Goal: Task Accomplishment & Management: Complete application form

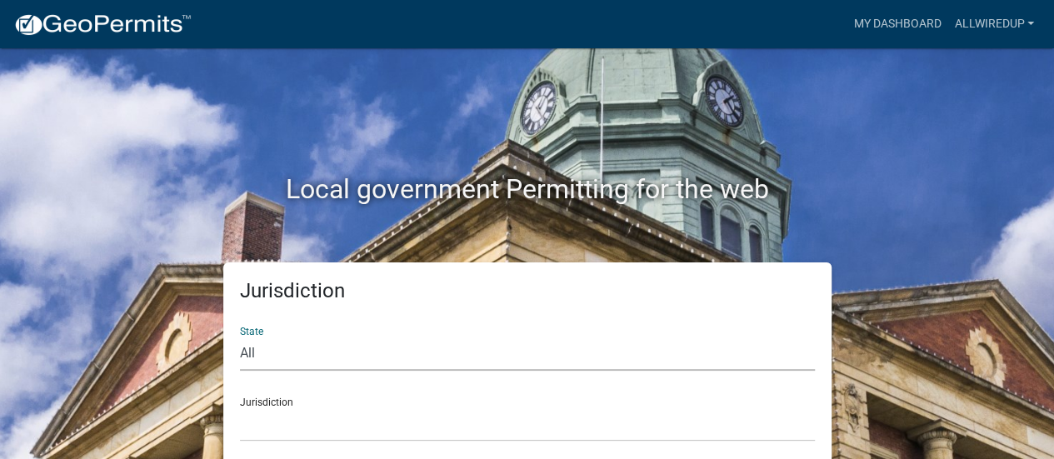
click at [353, 347] on select "All [US_STATE] [US_STATE] [US_STATE] [US_STATE] [US_STATE] [US_STATE] [US_STATE…" at bounding box center [527, 353] width 575 height 34
select select "[US_STATE]"
click at [240, 336] on select "All [US_STATE] [US_STATE] [US_STATE] [US_STATE] [US_STATE] [US_STATE] [US_STATE…" at bounding box center [527, 353] width 575 height 34
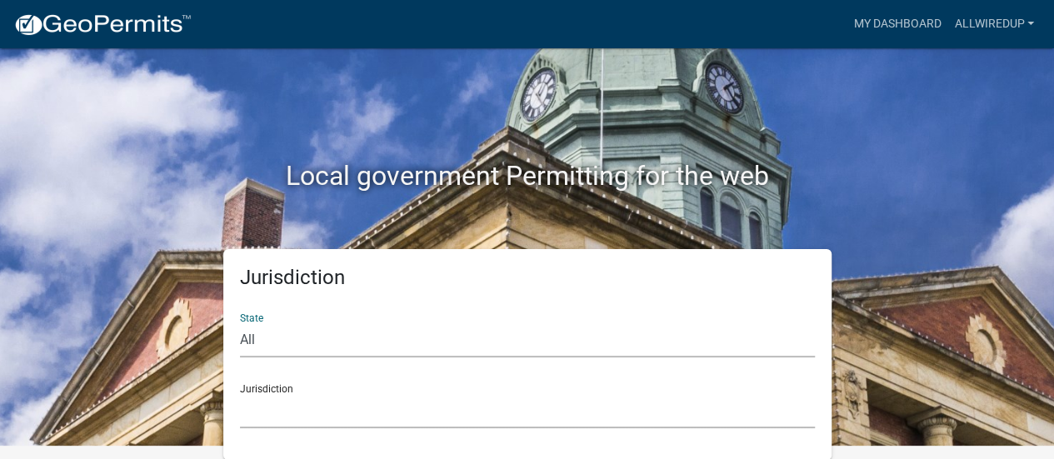
click at [348, 413] on select "City of [GEOGRAPHIC_DATA], [US_STATE] City of [GEOGRAPHIC_DATA], [US_STATE] Cit…" at bounding box center [527, 411] width 575 height 34
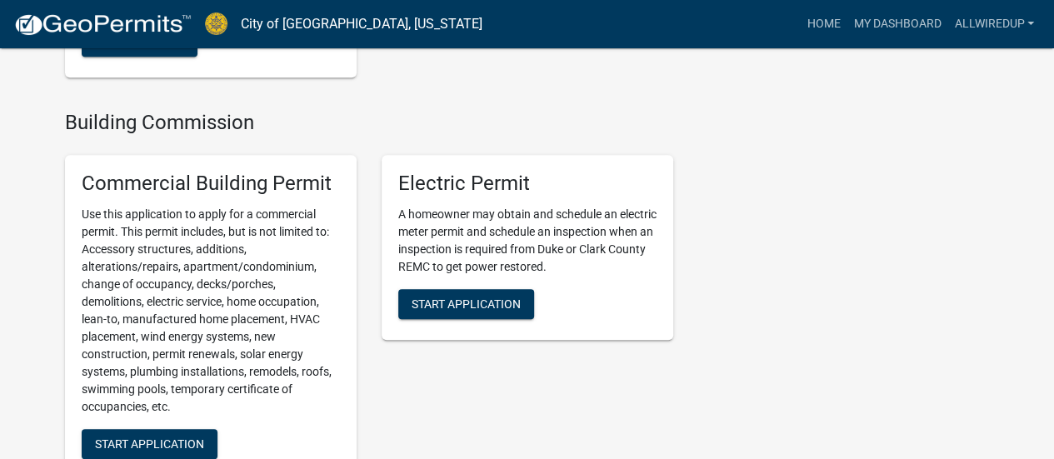
scroll to position [566, 0]
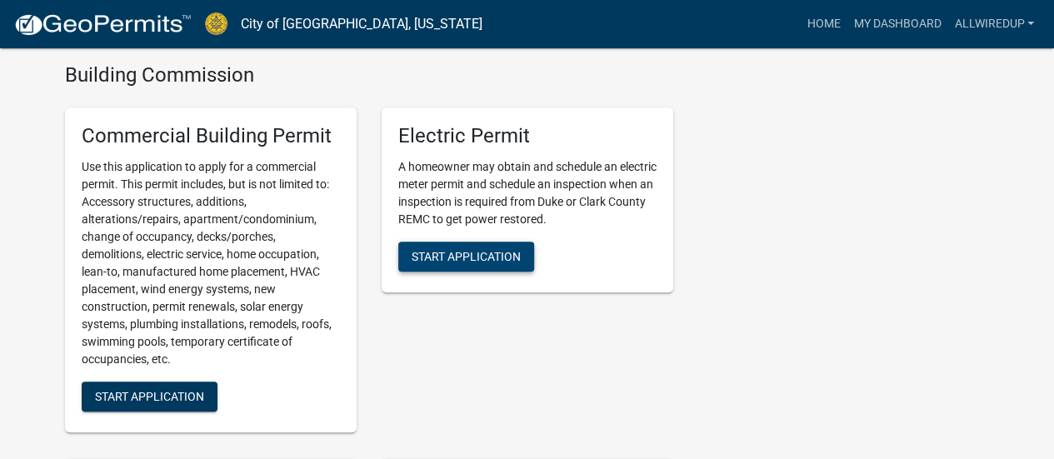
click at [461, 256] on span "Start Application" at bounding box center [465, 255] width 109 height 13
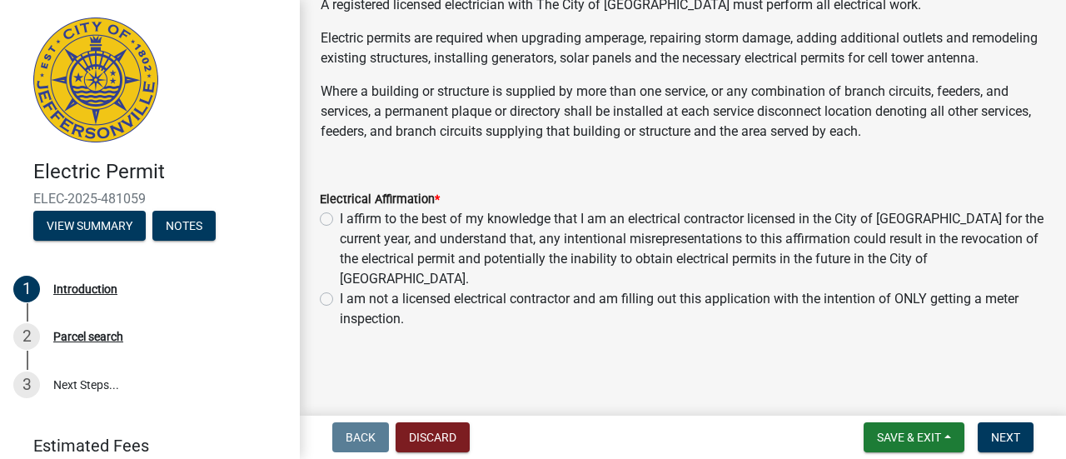
scroll to position [113, 0]
click at [340, 222] on label "I affirm to the best of my knowledge that I am an electrical contractor license…" at bounding box center [693, 249] width 706 height 80
click at [340, 220] on input "I affirm to the best of my knowledge that I am an electrical contractor license…" at bounding box center [345, 214] width 11 height 11
radio input "true"
click at [1003, 434] on span "Next" at bounding box center [1005, 437] width 29 height 13
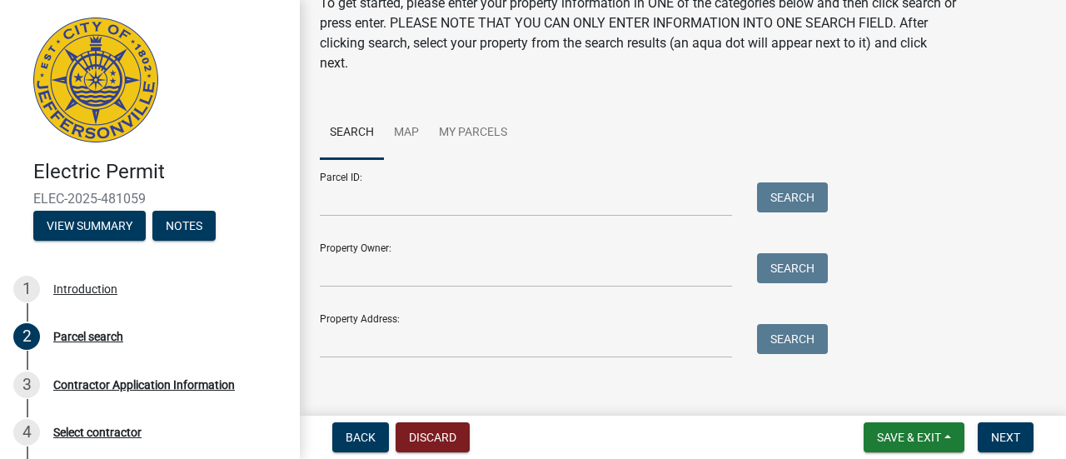
scroll to position [87, 0]
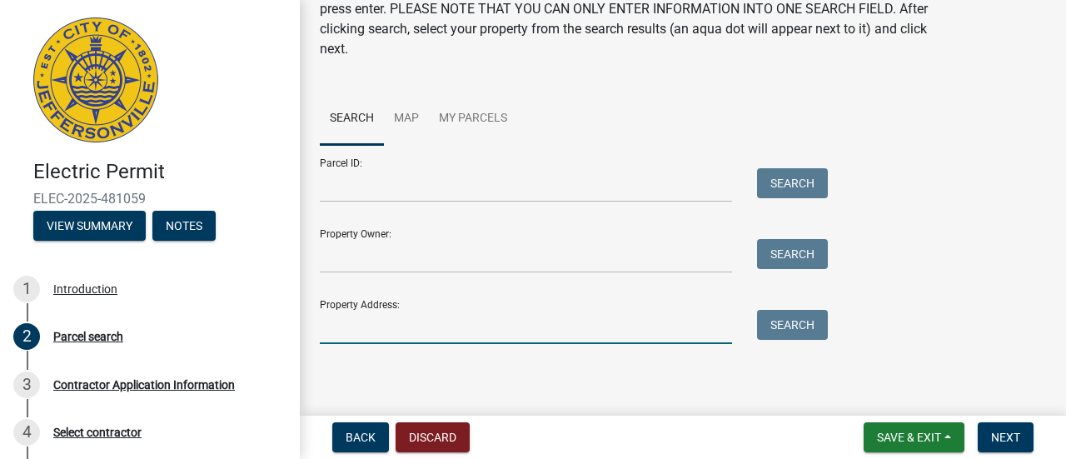
click at [541, 328] on input "Property Address:" at bounding box center [526, 327] width 412 height 34
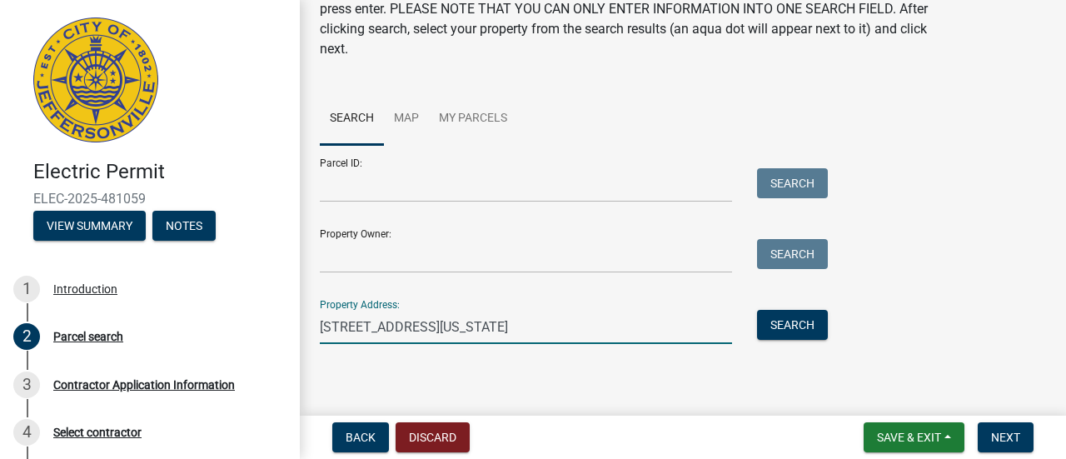
type input "[STREET_ADDRESS][US_STATE]"
click at [775, 308] on div "Property Address: [STREET_ADDRESS][US_STATE] Search" at bounding box center [570, 315] width 500 height 57
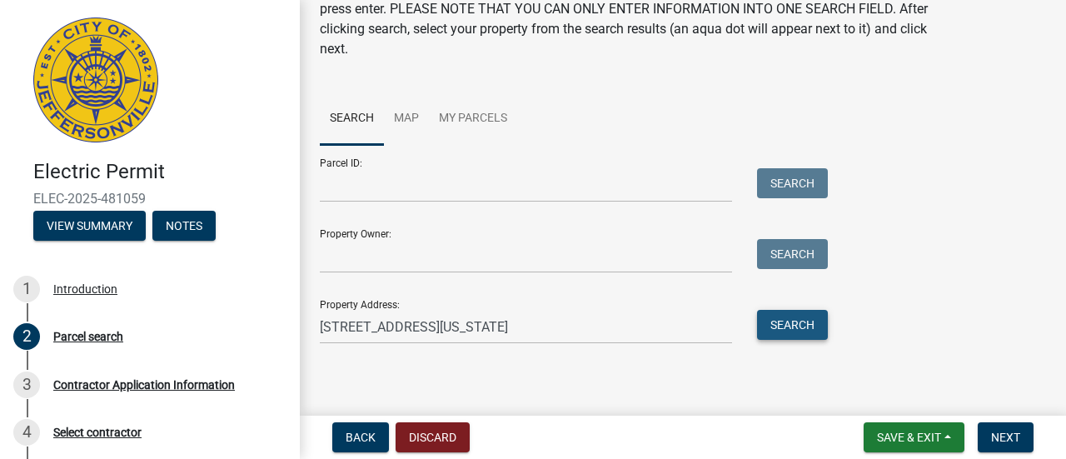
click at [768, 327] on button "Search" at bounding box center [792, 325] width 71 height 30
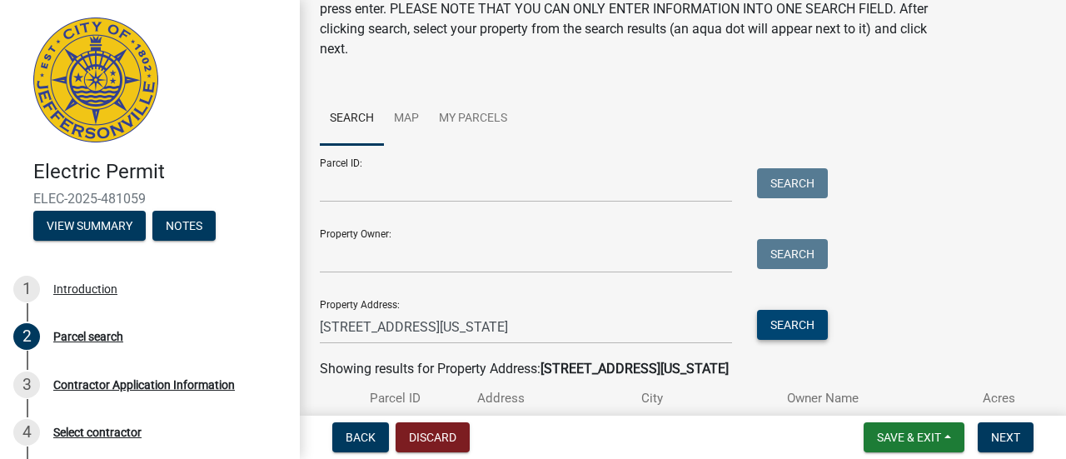
scroll to position [222, 0]
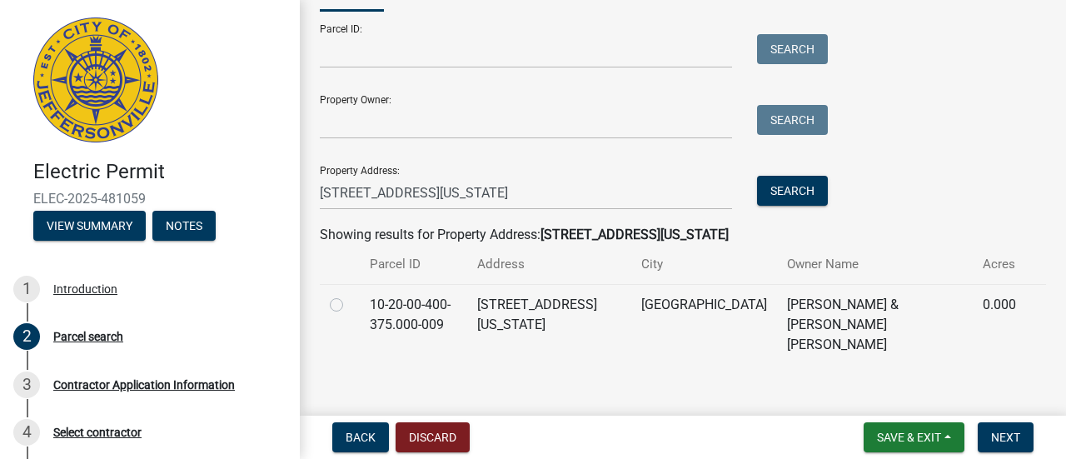
click at [350, 295] on label at bounding box center [350, 295] width 0 height 0
click at [350, 306] on input "radio" at bounding box center [355, 300] width 11 height 11
radio input "true"
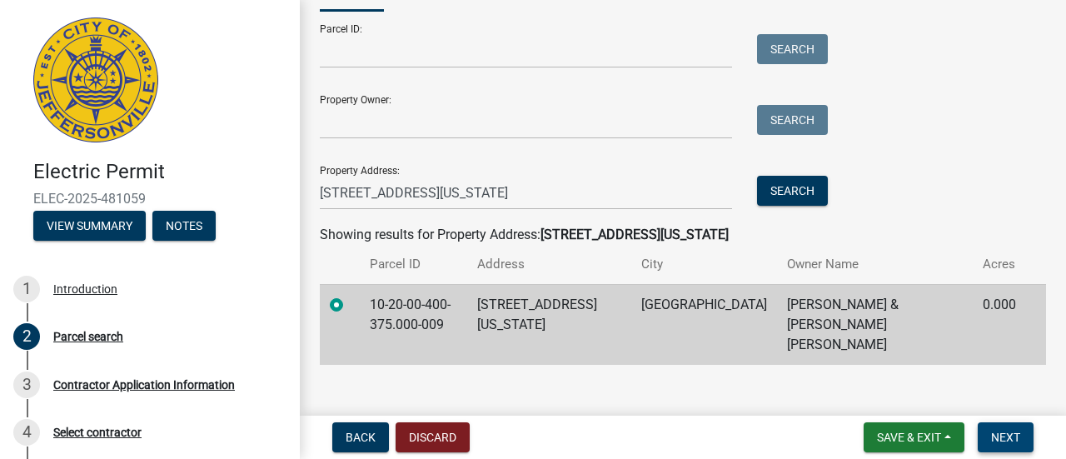
click at [1001, 439] on span "Next" at bounding box center [1005, 437] width 29 height 13
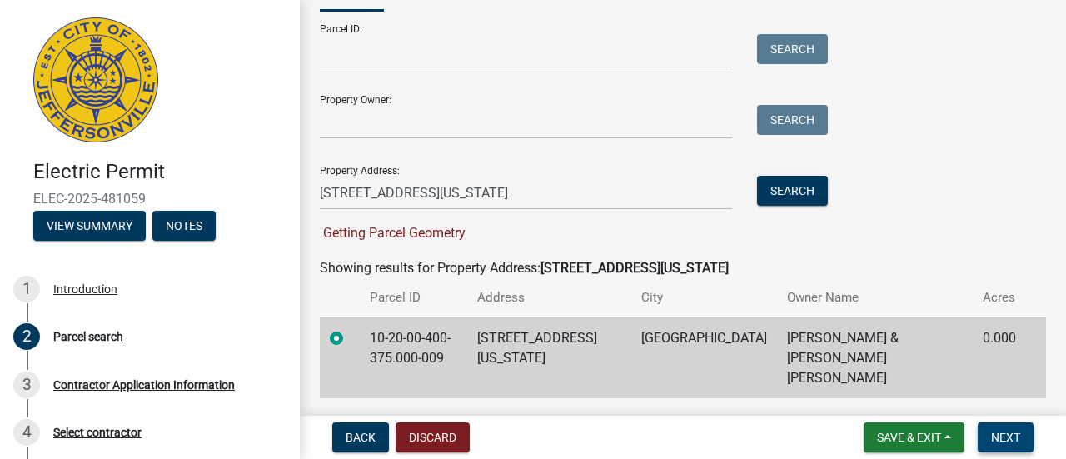
scroll to position [255, 0]
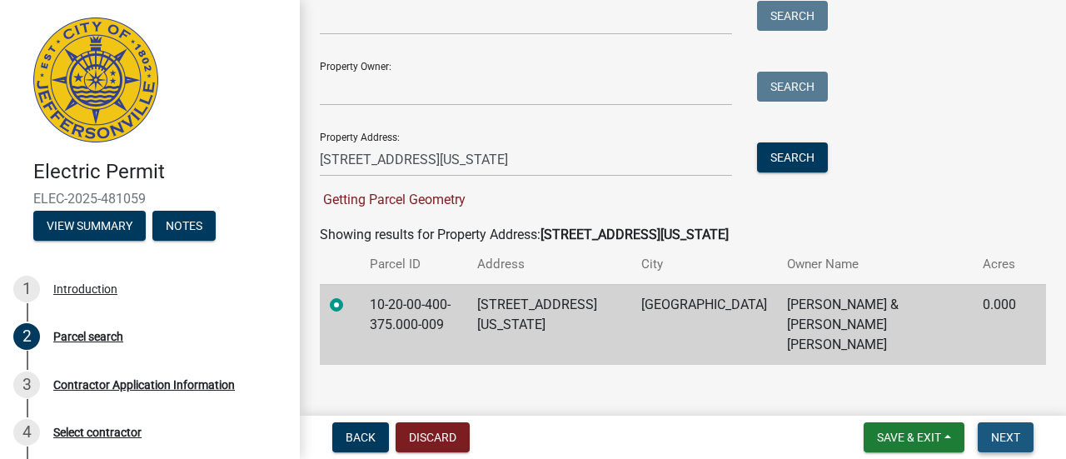
click at [1014, 437] on span "Next" at bounding box center [1005, 437] width 29 height 13
click at [1003, 447] on button "Next" at bounding box center [1006, 437] width 56 height 30
click at [1034, 446] on form "Save & Exit Save Save & Exit Next" at bounding box center [948, 437] width 183 height 30
click at [1014, 444] on span "Next" at bounding box center [1005, 437] width 29 height 13
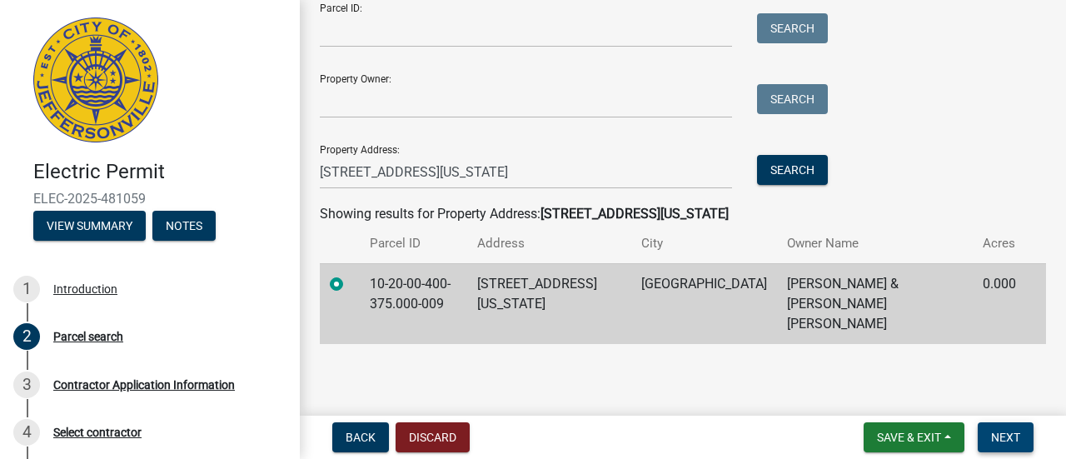
scroll to position [222, 0]
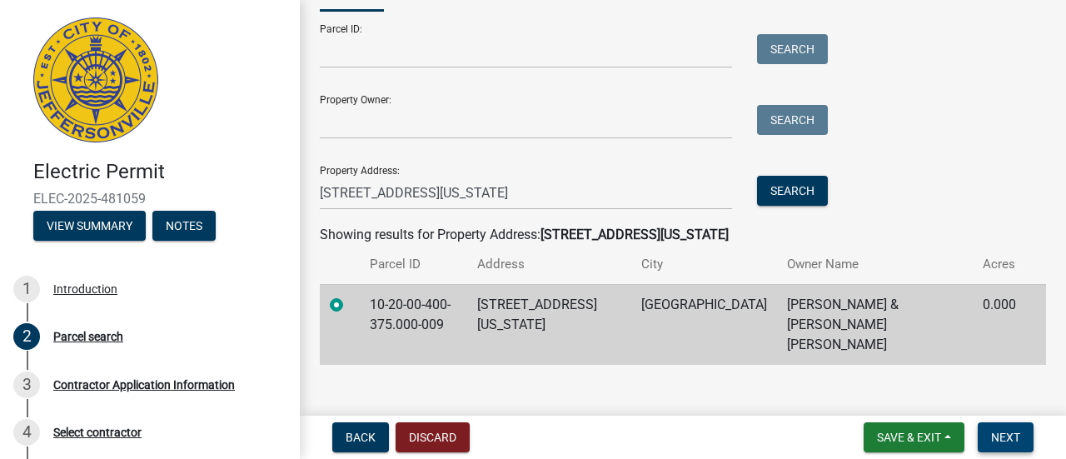
click at [1014, 444] on span "Next" at bounding box center [1005, 437] width 29 height 13
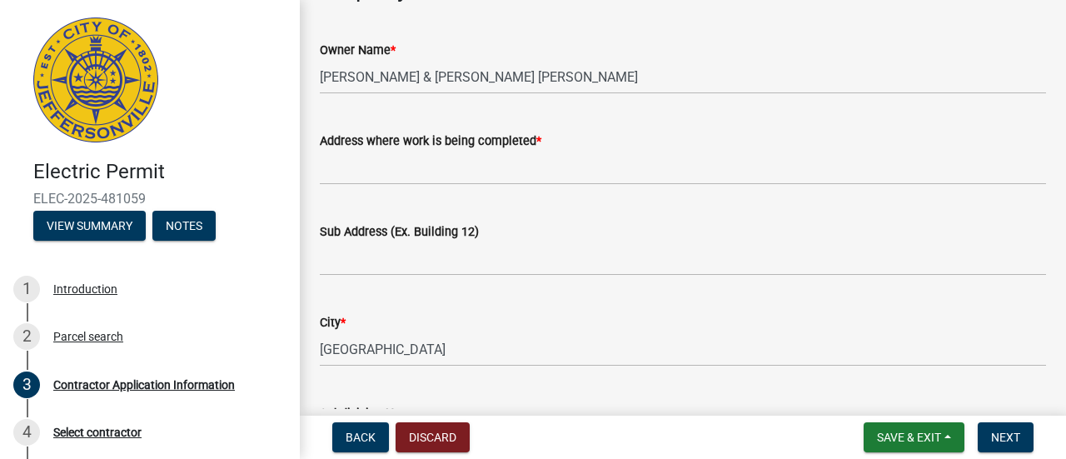
scroll to position [113, 0]
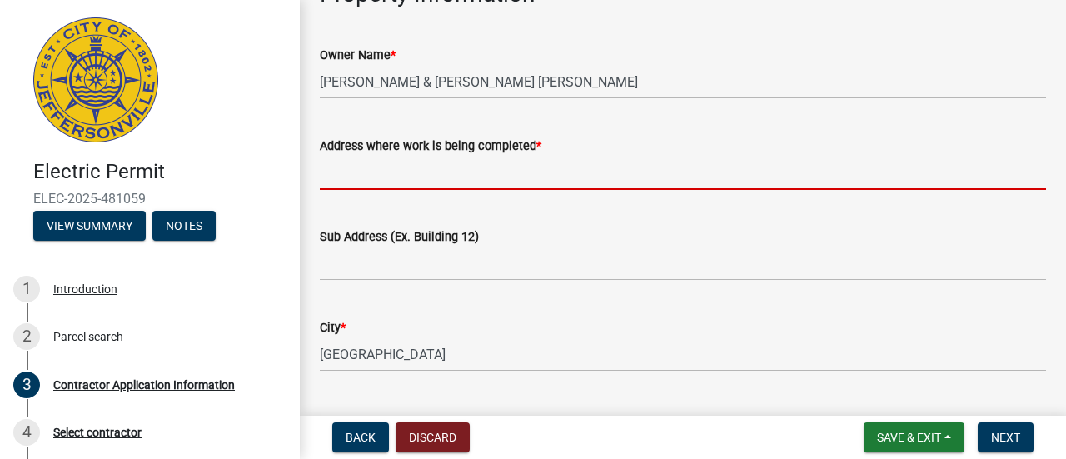
click at [565, 187] on input "Address where work is being completed *" at bounding box center [683, 173] width 726 height 34
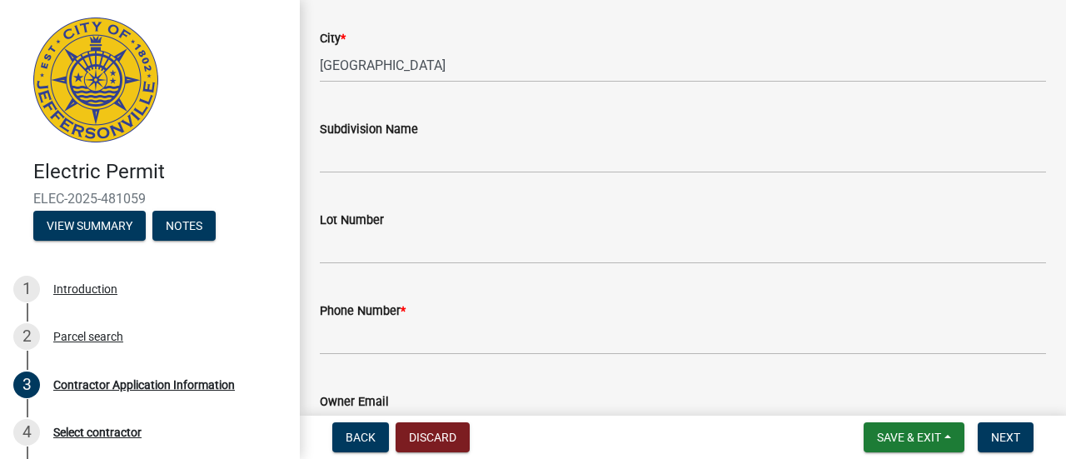
scroll to position [403, 0]
type input "[STREET_ADDRESS][US_STATE]"
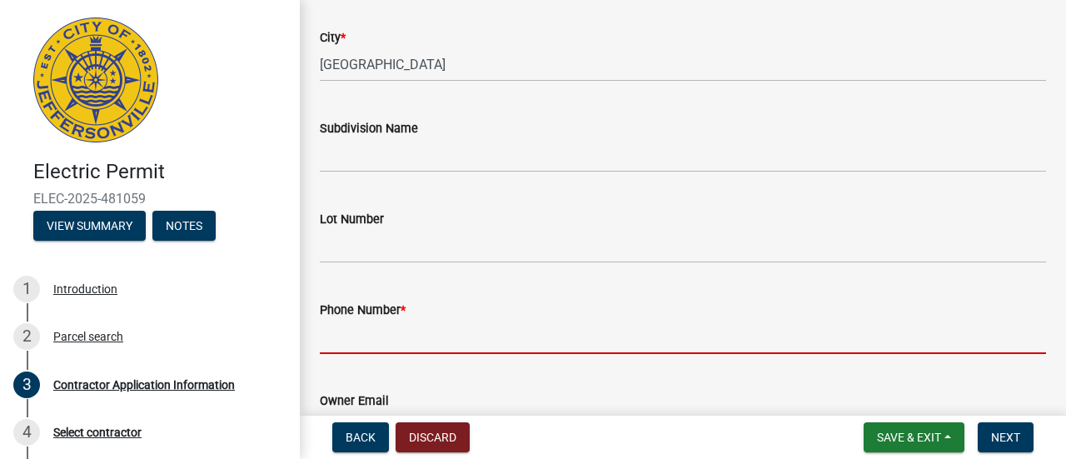
click at [473, 341] on input "Phone Number *" at bounding box center [683, 337] width 726 height 34
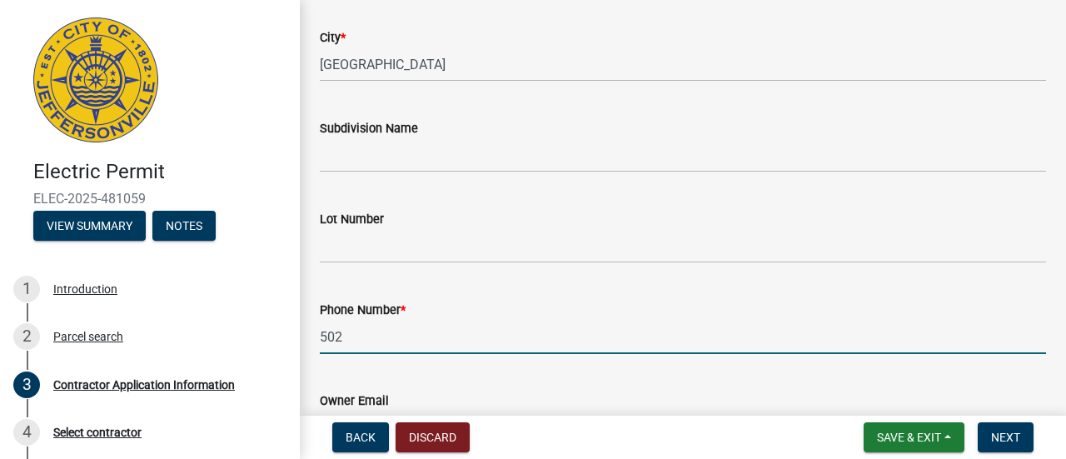
type input "5024088887"
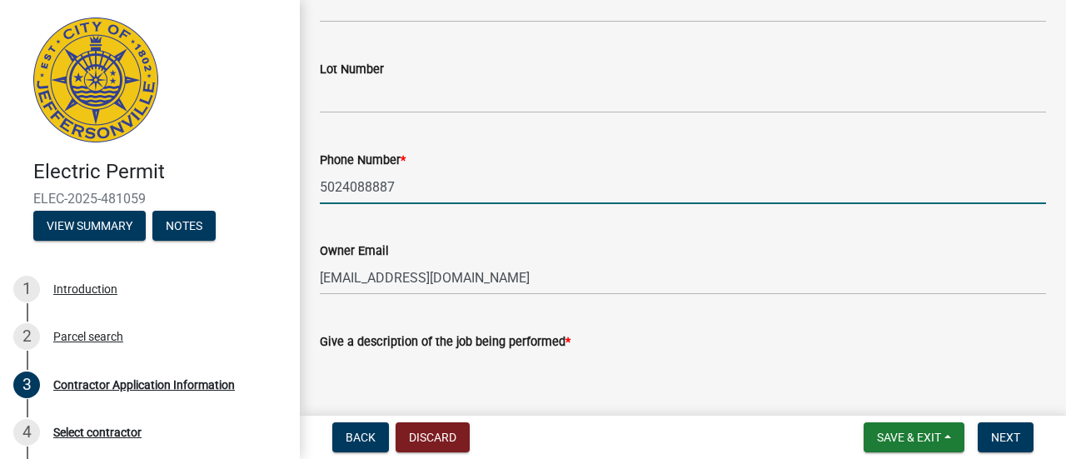
scroll to position [560, 0]
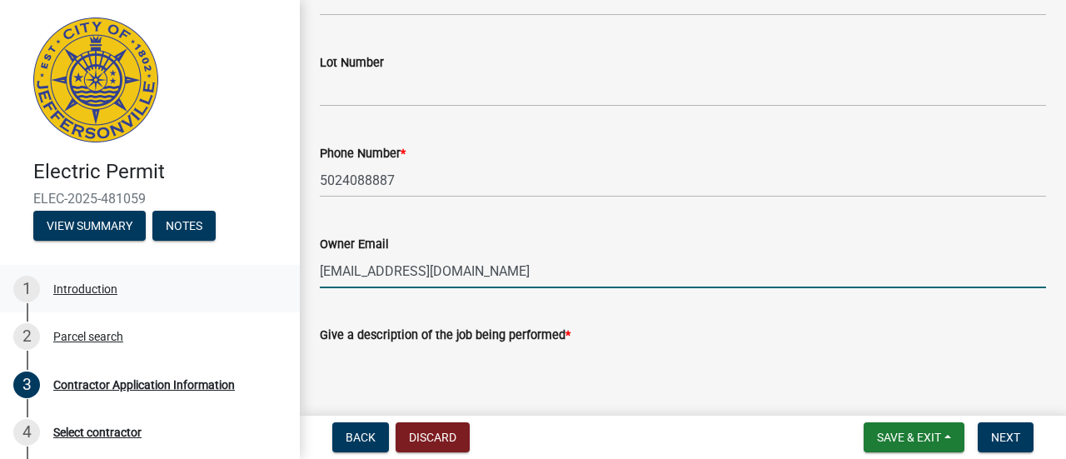
drag, startPoint x: 486, startPoint y: 276, endPoint x: 273, endPoint y: 269, distance: 212.5
click at [273, 269] on div "Electric Permit ELEC-2025-481059 View Summary Notes 1 Introduction 2 Parcel sea…" at bounding box center [533, 229] width 1066 height 459
type input "[EMAIL_ADDRESS][DOMAIN_NAME]"
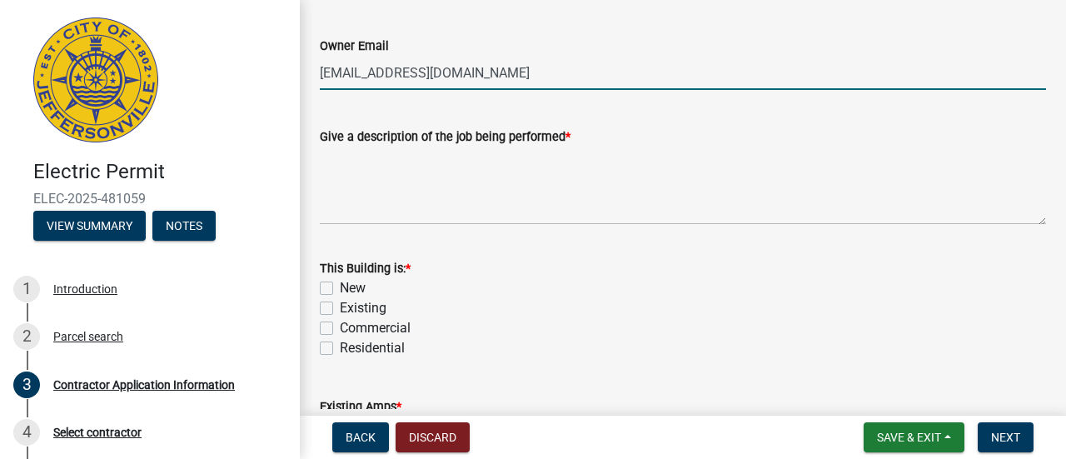
scroll to position [760, 0]
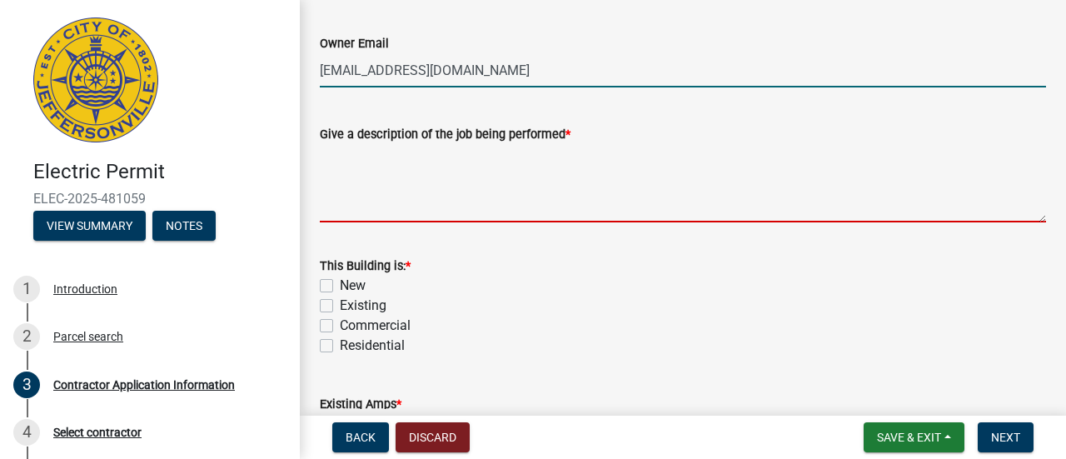
click at [523, 205] on textarea "Give a description of the job being performed *" at bounding box center [683, 183] width 726 height 78
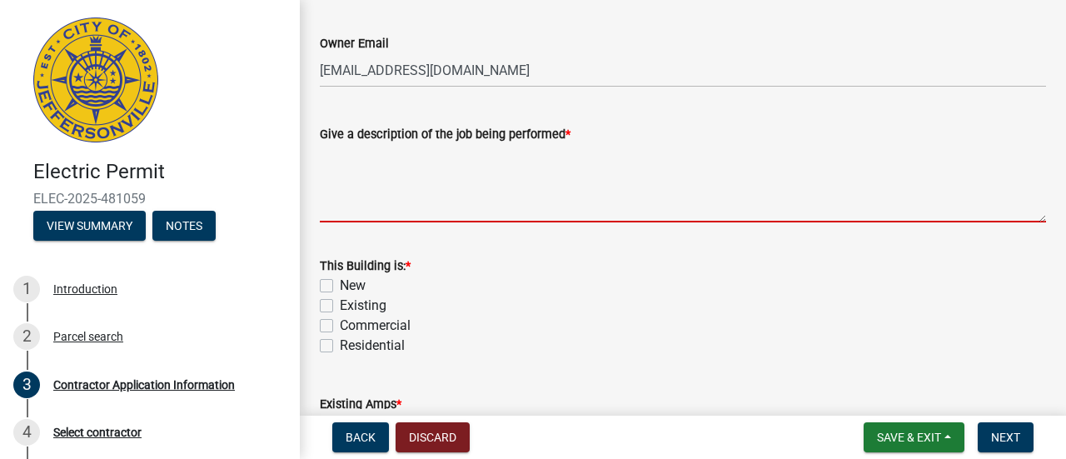
drag, startPoint x: 523, startPoint y: 205, endPoint x: 325, endPoint y: 316, distance: 227.5
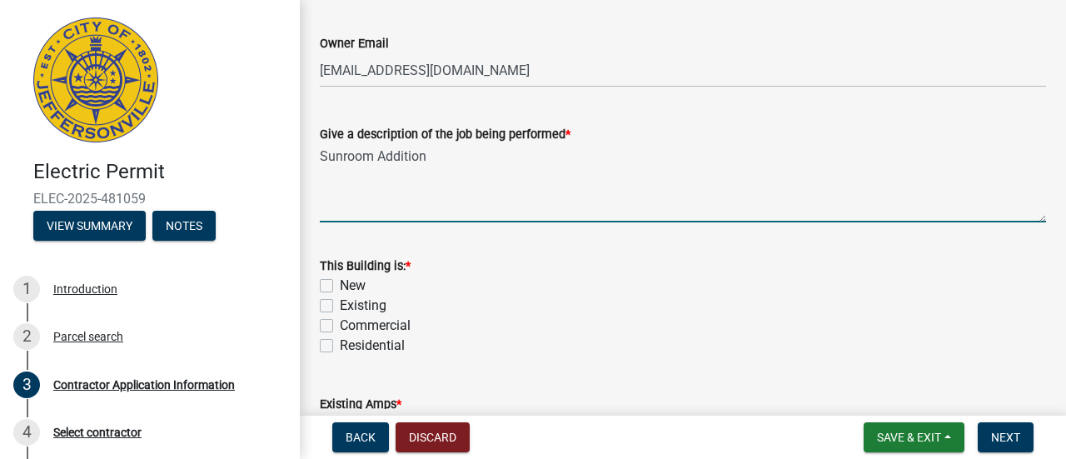
type textarea "Sunroom Addition"
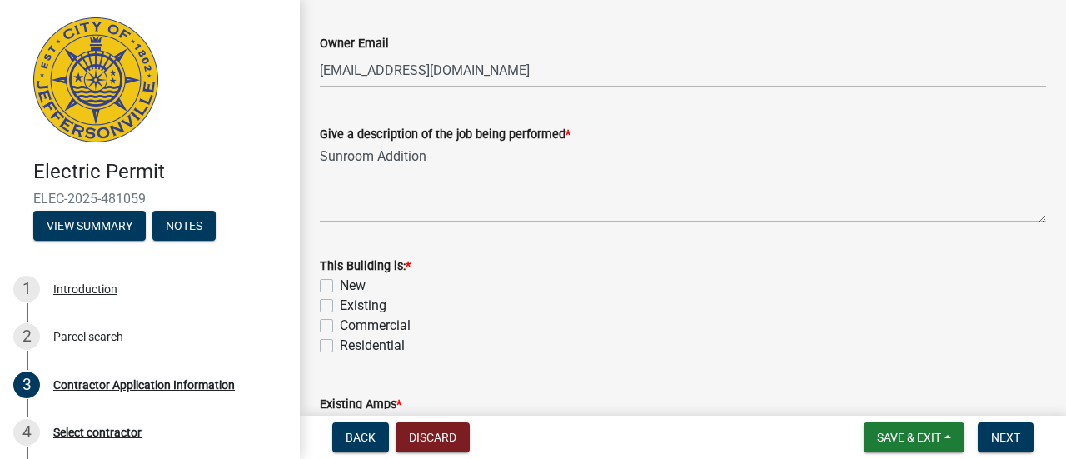
click at [340, 303] on label "Existing" at bounding box center [363, 306] width 47 height 20
click at [340, 303] on input "Existing" at bounding box center [345, 301] width 11 height 11
checkbox input "true"
checkbox input "false"
checkbox input "true"
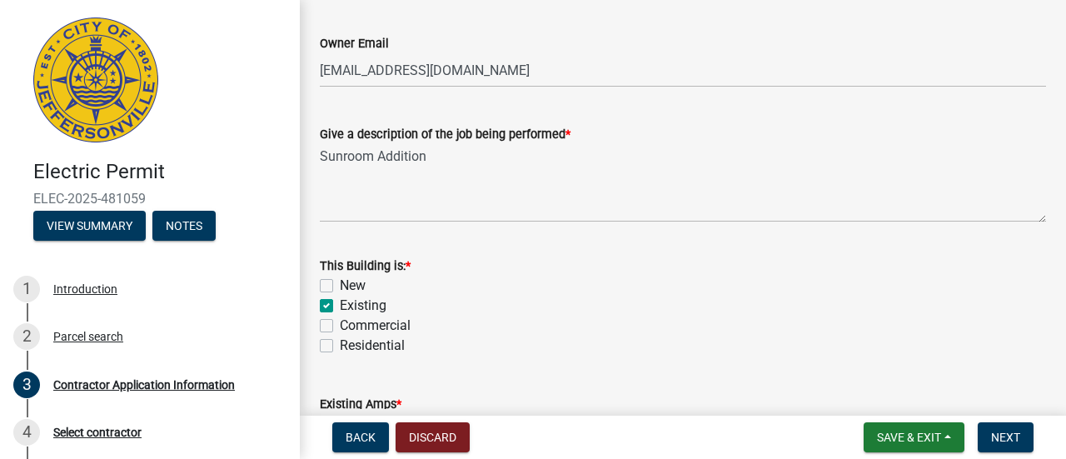
checkbox input "false"
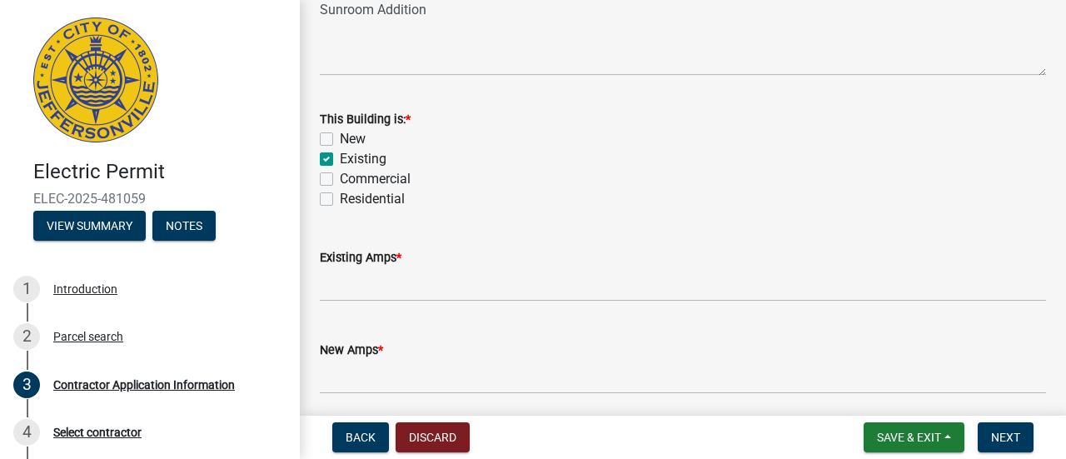
scroll to position [914, 0]
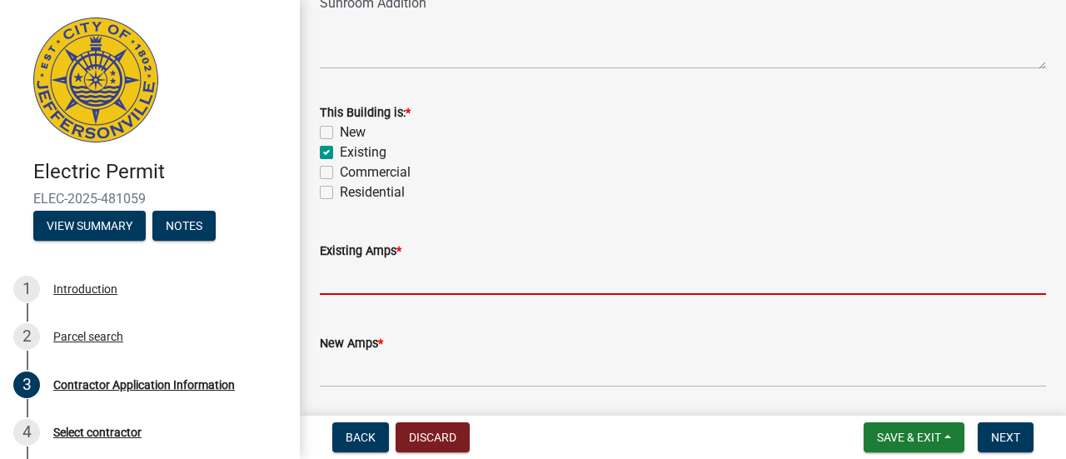
click at [453, 282] on input "text" at bounding box center [683, 278] width 726 height 34
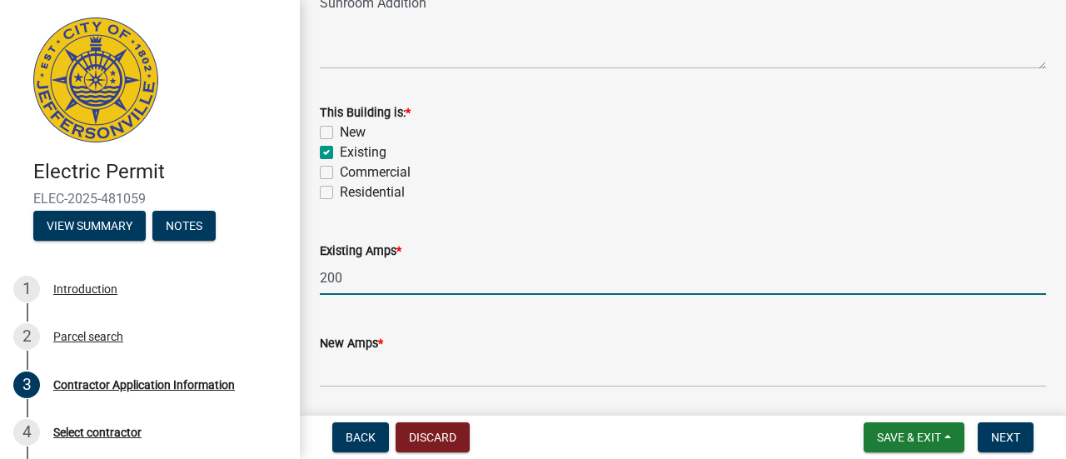
type input "200"
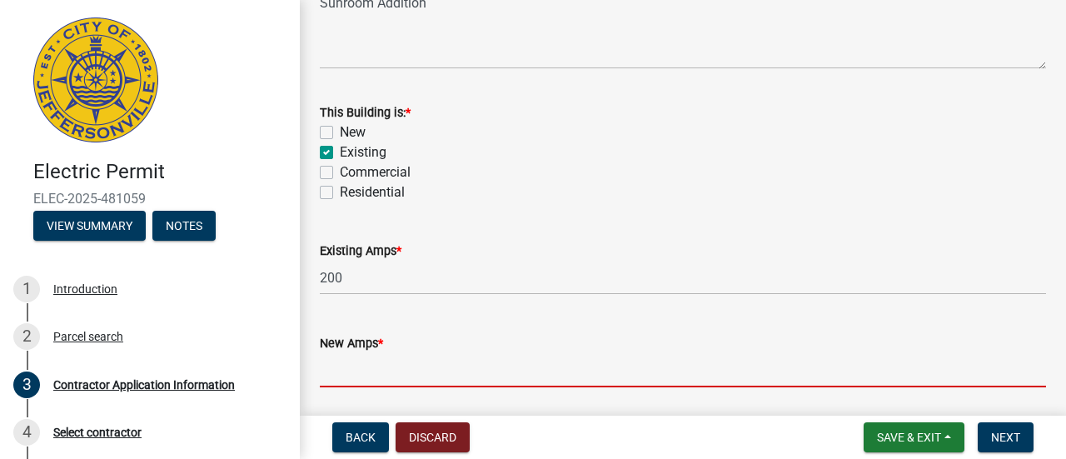
click at [378, 372] on input "text" at bounding box center [683, 370] width 726 height 34
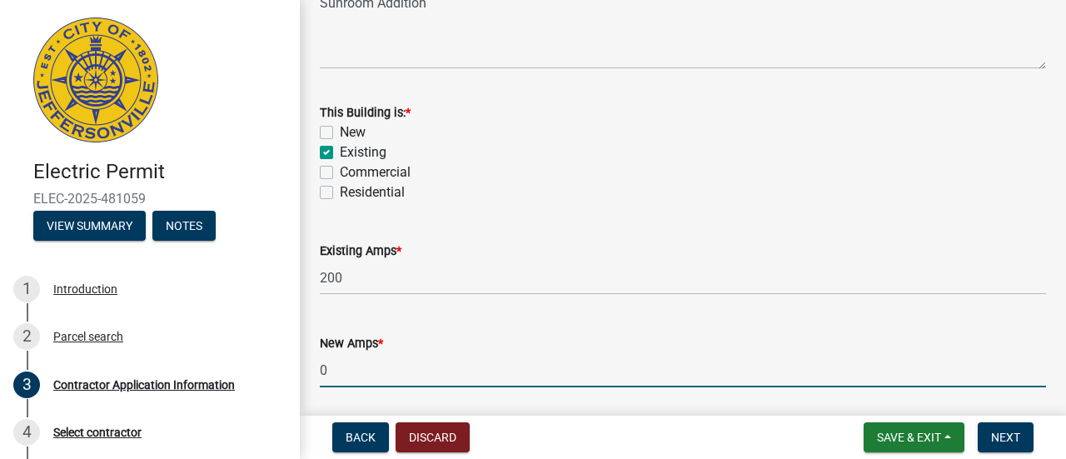
type input "0"
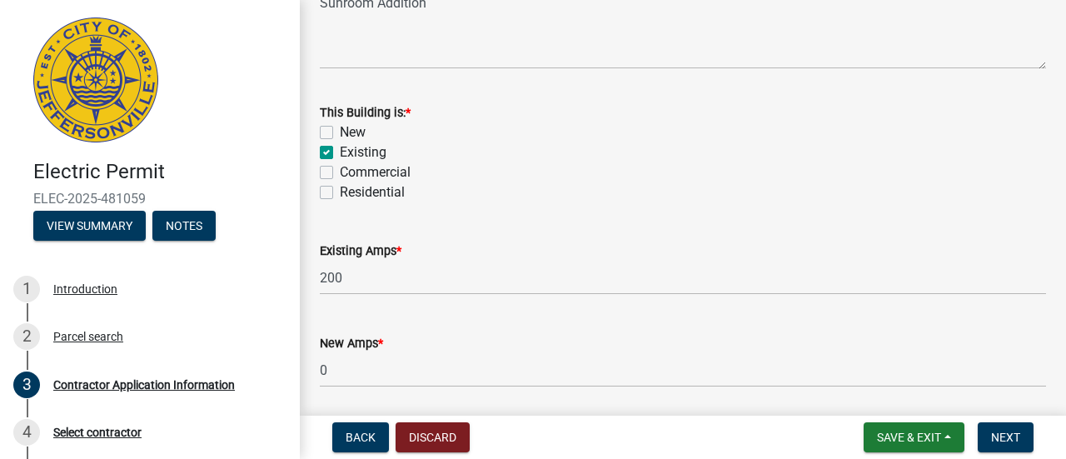
click at [461, 257] on div "Existing Amps *" at bounding box center [683, 251] width 726 height 20
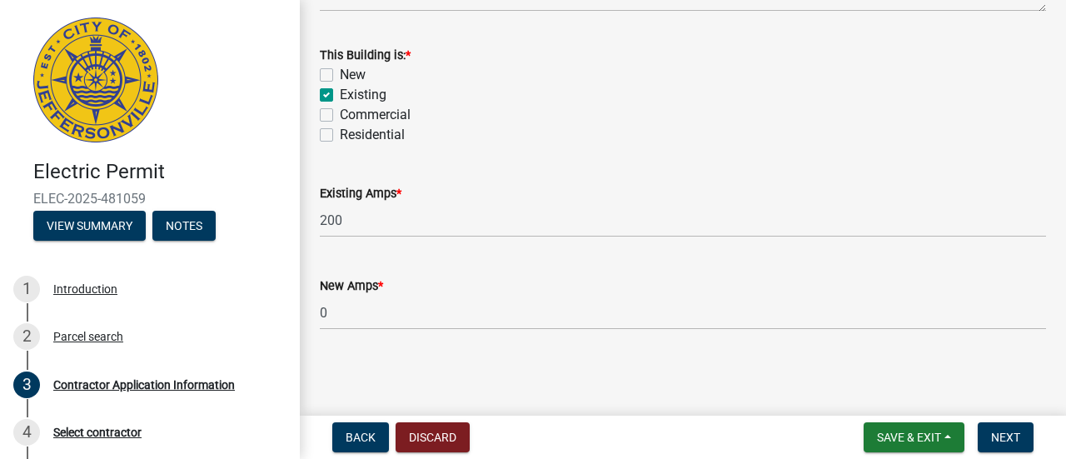
click at [340, 87] on label "Existing" at bounding box center [363, 95] width 47 height 20
click at [340, 87] on input "Existing" at bounding box center [345, 90] width 11 height 11
checkbox input "false"
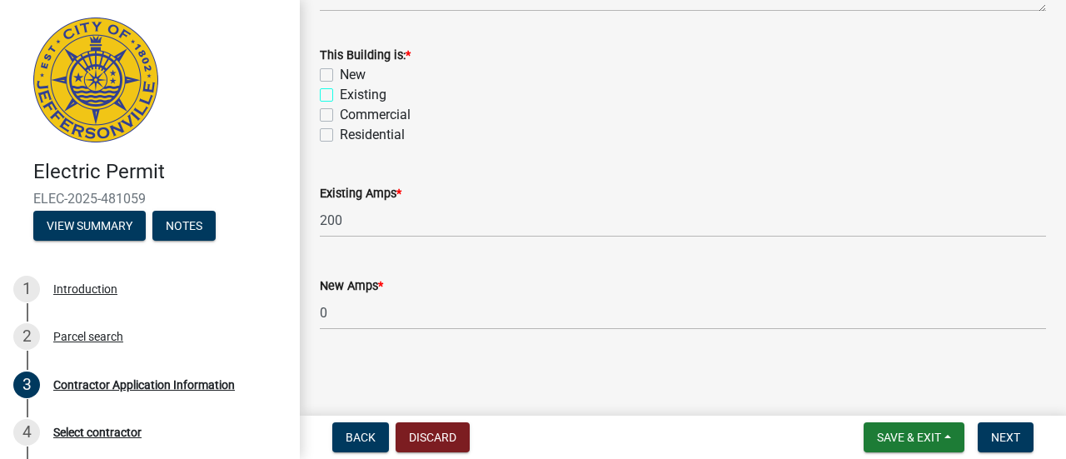
checkbox input "false"
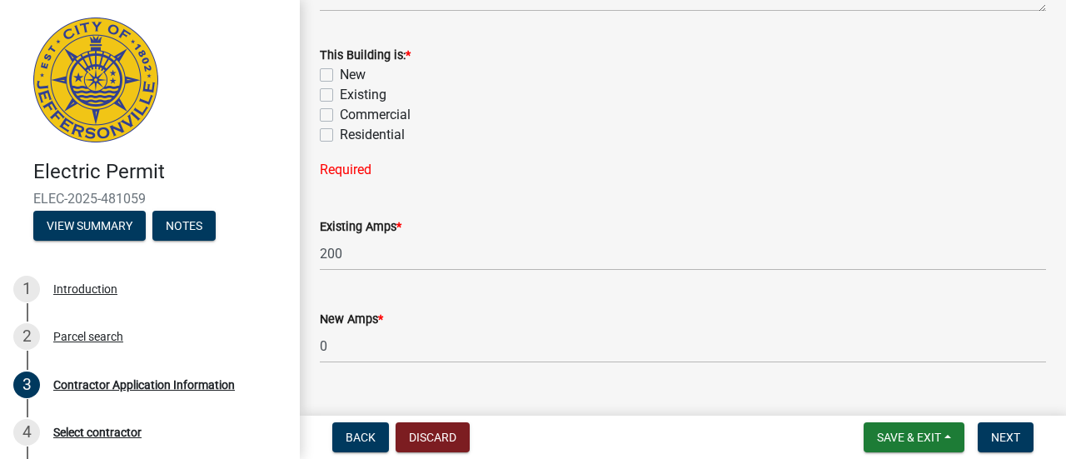
click at [340, 136] on label "Residential" at bounding box center [372, 135] width 65 height 20
click at [340, 136] on input "Residential" at bounding box center [345, 130] width 11 height 11
checkbox input "true"
checkbox input "false"
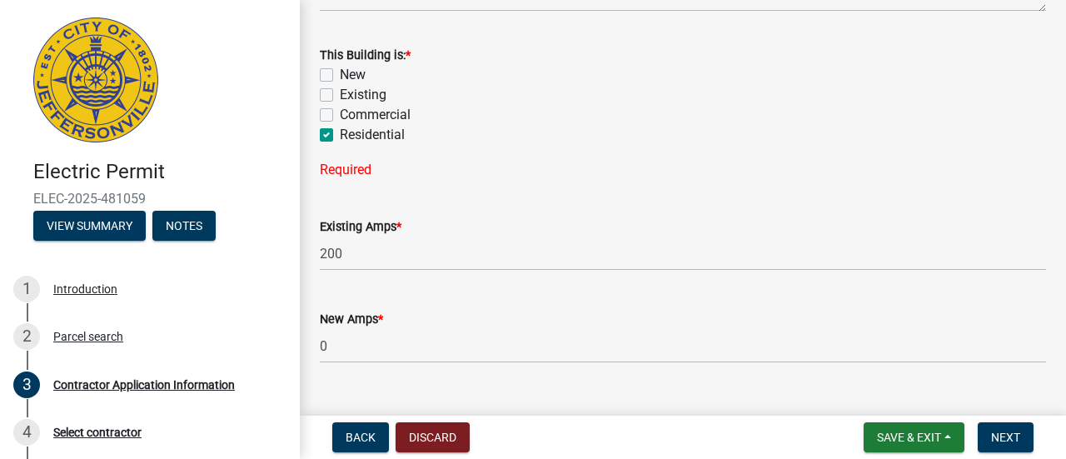
checkbox input "false"
checkbox input "true"
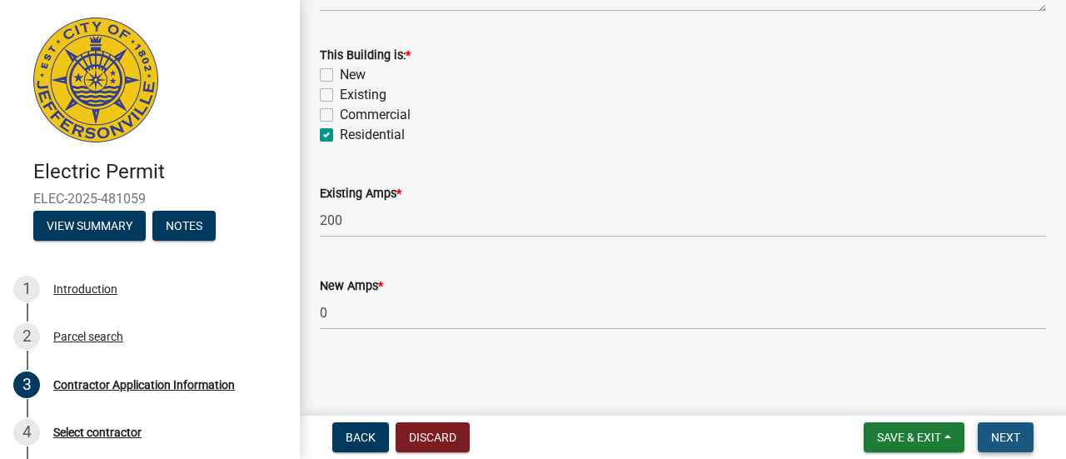
click at [1027, 449] on button "Next" at bounding box center [1006, 437] width 56 height 30
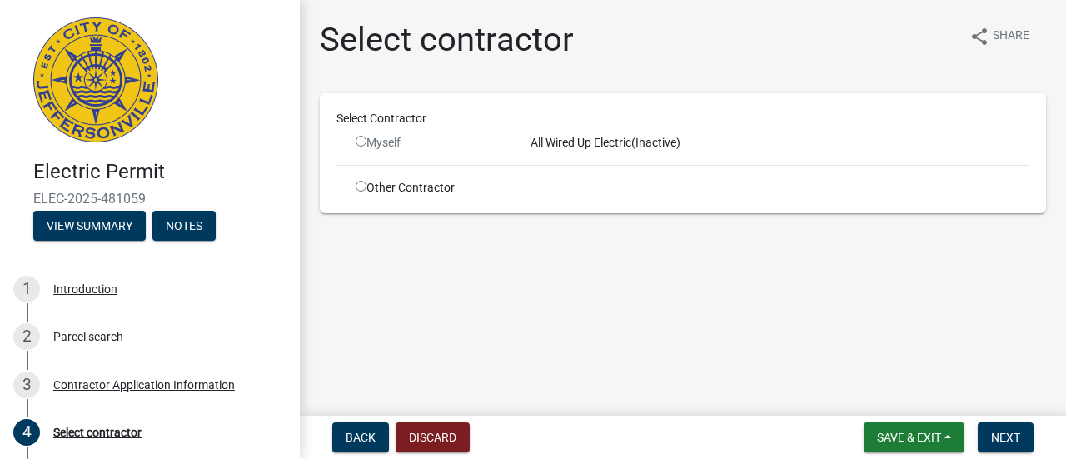
click at [551, 134] on div "All Wired Up Electric (Inactive)" at bounding box center [780, 142] width 524 height 17
click at [365, 142] on input "radio" at bounding box center [361, 141] width 11 height 11
click at [361, 142] on input "radio" at bounding box center [361, 141] width 11 height 11
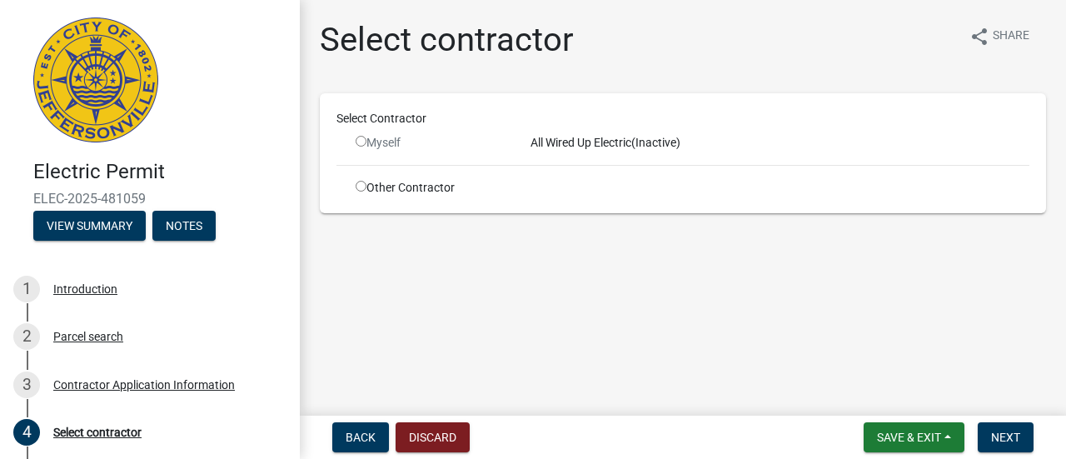
click at [361, 142] on input "radio" at bounding box center [361, 141] width 11 height 11
click at [1001, 431] on span "Next" at bounding box center [1005, 437] width 29 height 13
click at [360, 146] on input "radio" at bounding box center [361, 141] width 11 height 11
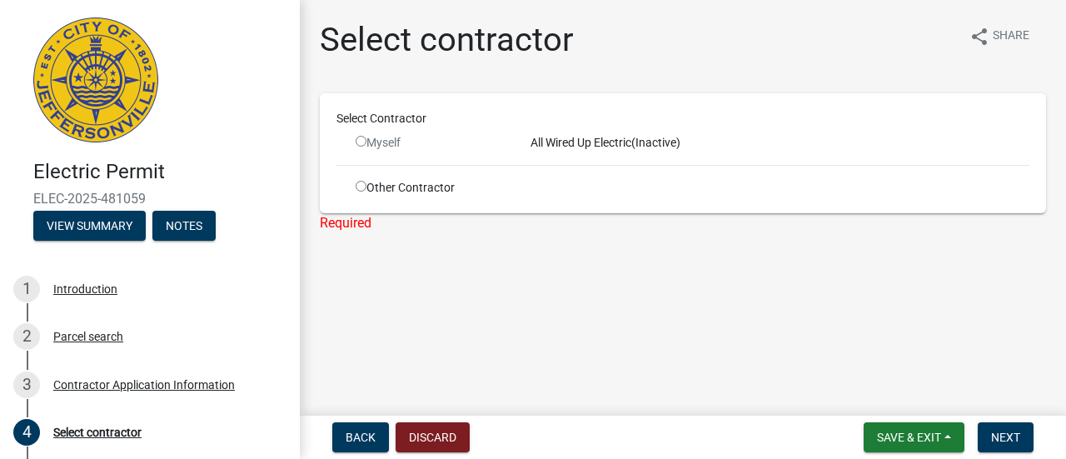
click at [358, 136] on input "radio" at bounding box center [361, 141] width 11 height 11
radio input "false"
click at [446, 193] on div "Other Contractor" at bounding box center [430, 187] width 175 height 17
click at [356, 183] on input "radio" at bounding box center [361, 186] width 11 height 11
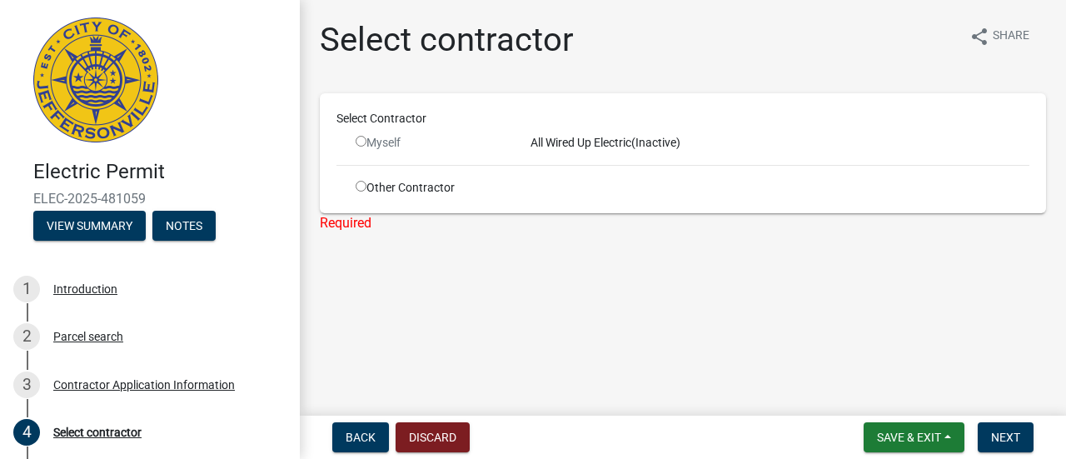
radio input "true"
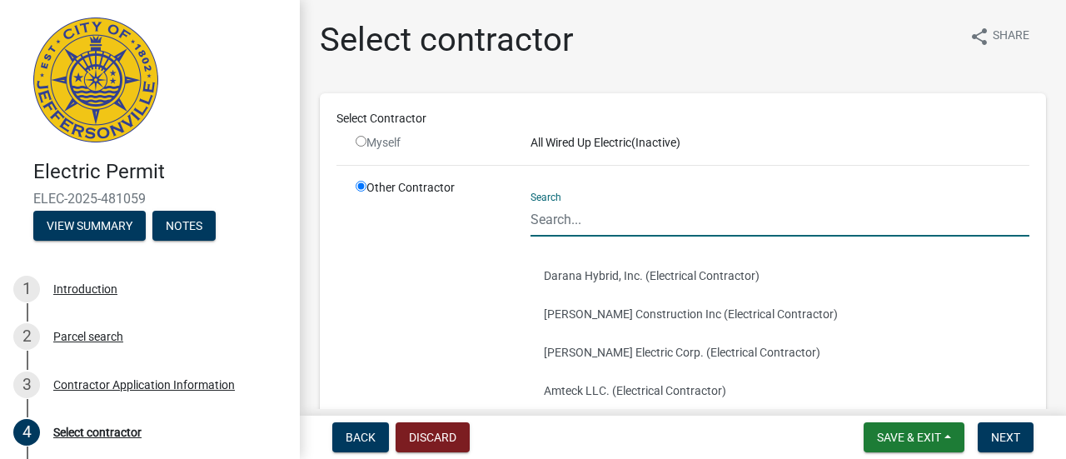
click at [580, 228] on input "Search" at bounding box center [780, 219] width 499 height 34
type input "All Wired Up Electric"
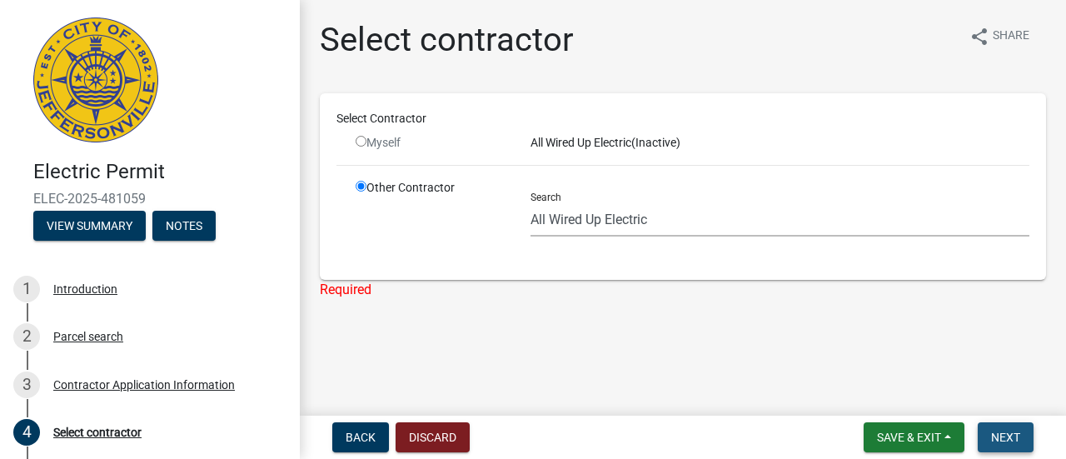
click at [1009, 423] on button "Next" at bounding box center [1006, 437] width 56 height 30
click at [77, 296] on div "1 Introduction" at bounding box center [143, 289] width 260 height 27
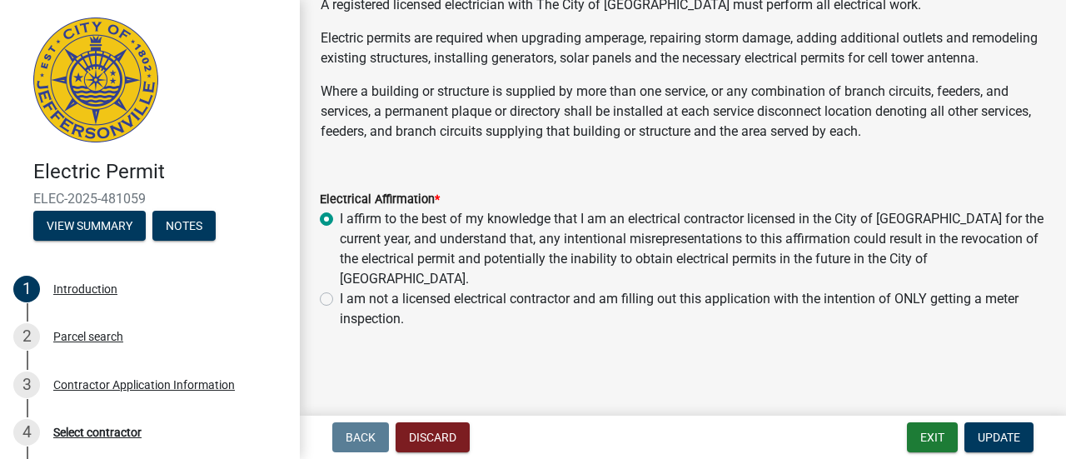
scroll to position [118, 0]
click at [985, 431] on span "Update" at bounding box center [999, 437] width 42 height 13
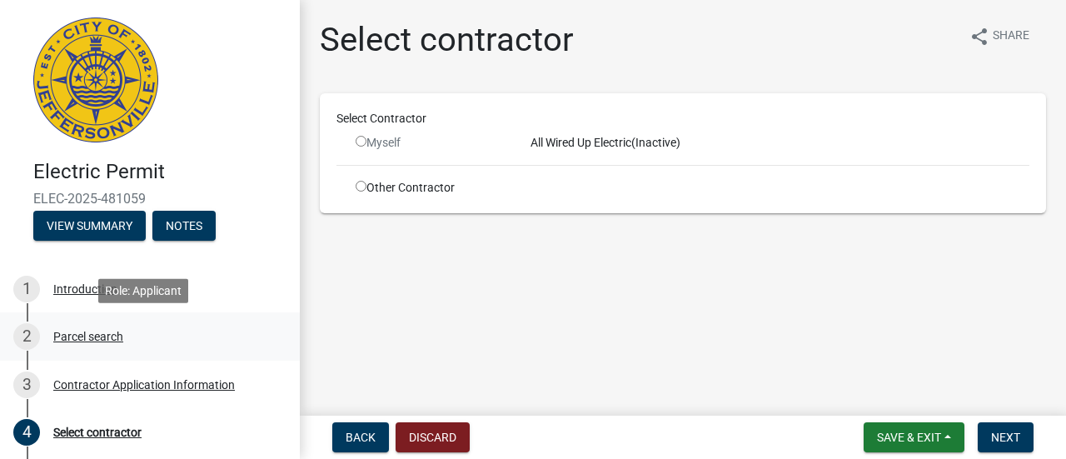
click at [92, 341] on div "Parcel search" at bounding box center [88, 337] width 70 height 12
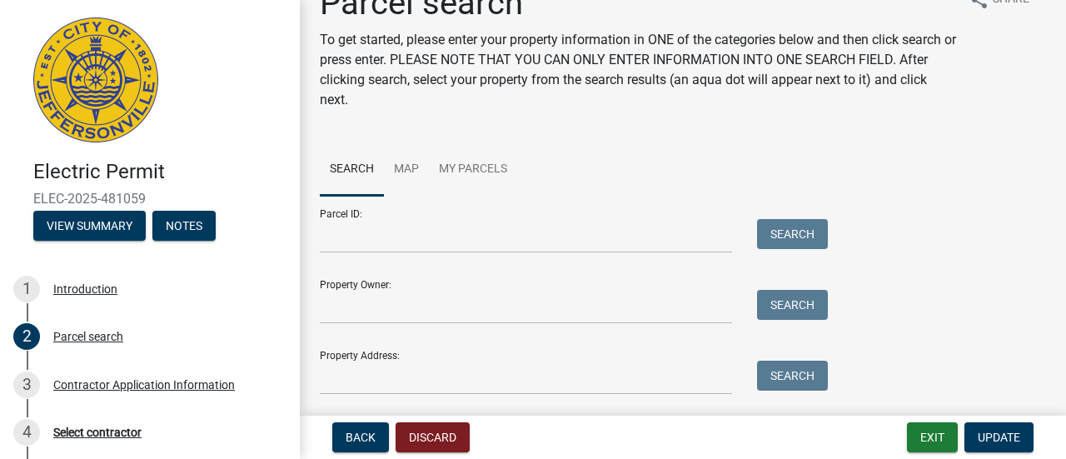
scroll to position [20, 0]
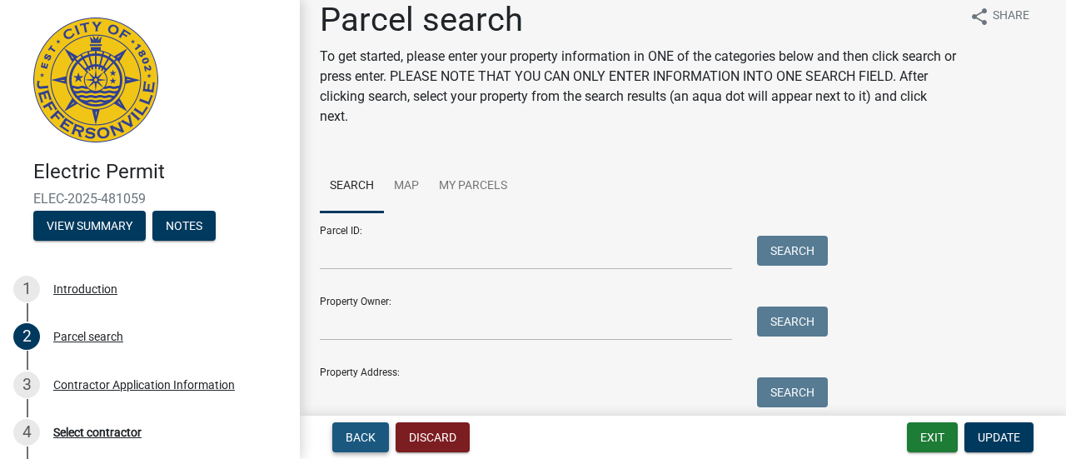
click at [360, 437] on span "Back" at bounding box center [361, 437] width 30 height 13
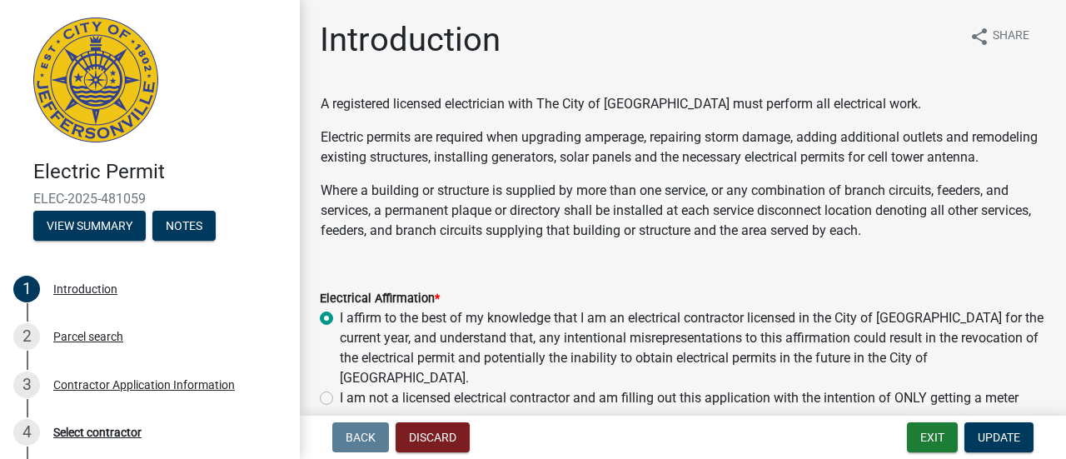
scroll to position [118, 0]
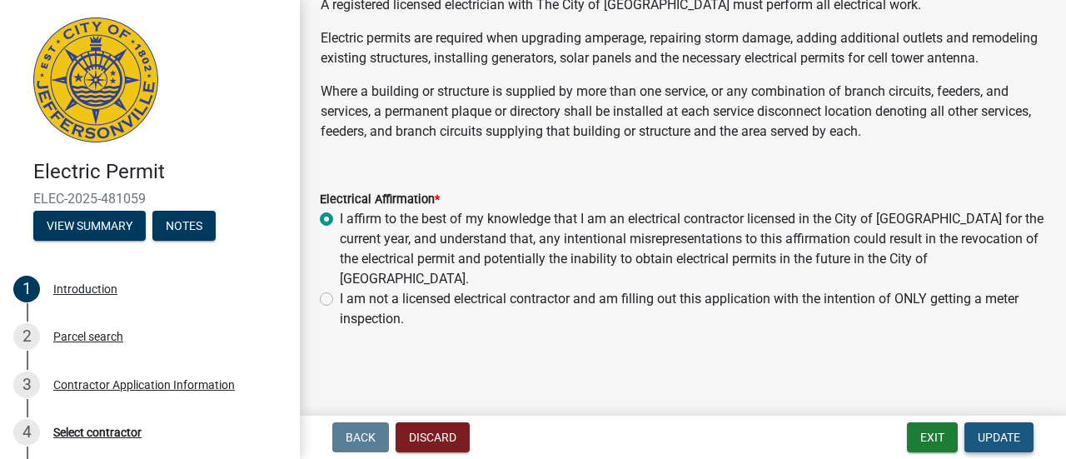
click at [1017, 445] on button "Update" at bounding box center [998, 437] width 69 height 30
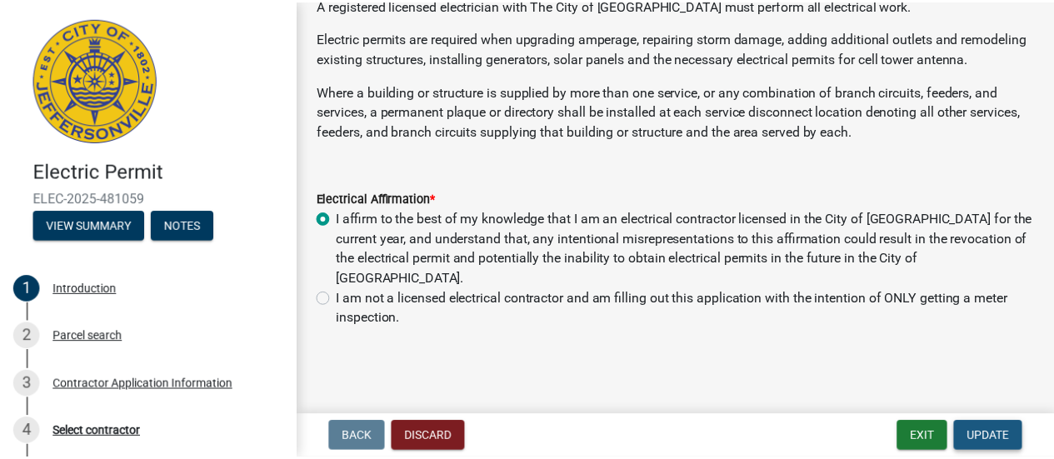
scroll to position [0, 0]
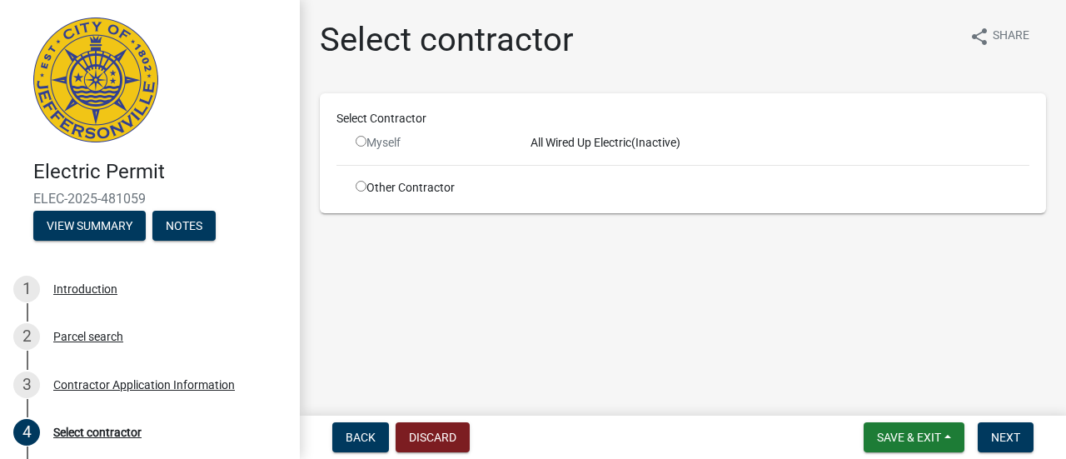
click at [363, 142] on input "radio" at bounding box center [361, 141] width 11 height 11
radio input "false"
click at [908, 437] on span "Save & Exit" at bounding box center [909, 437] width 64 height 13
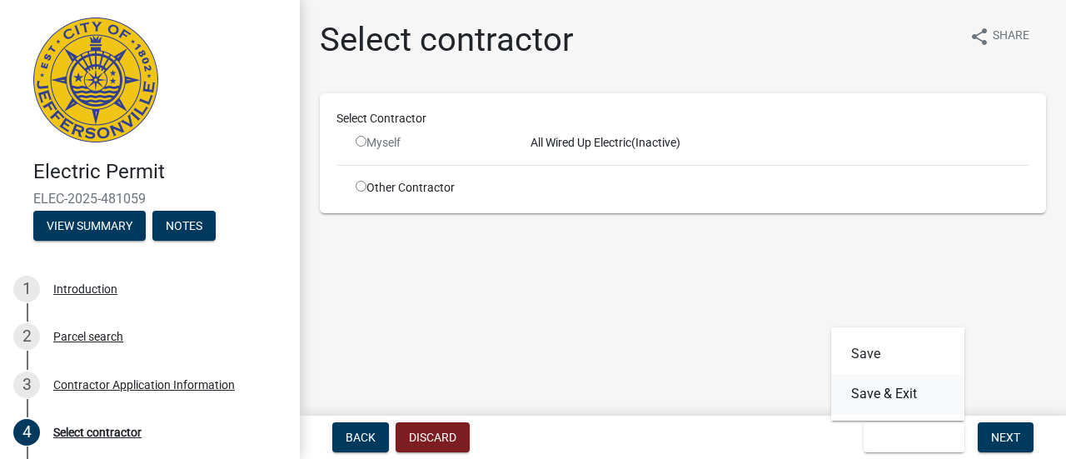
click at [888, 381] on button "Save & Exit" at bounding box center [897, 394] width 133 height 40
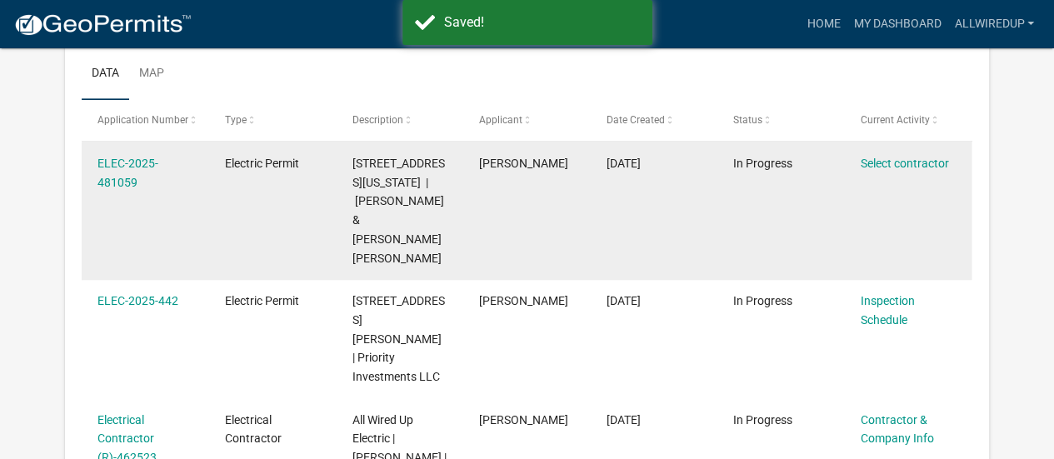
scroll to position [272, 0]
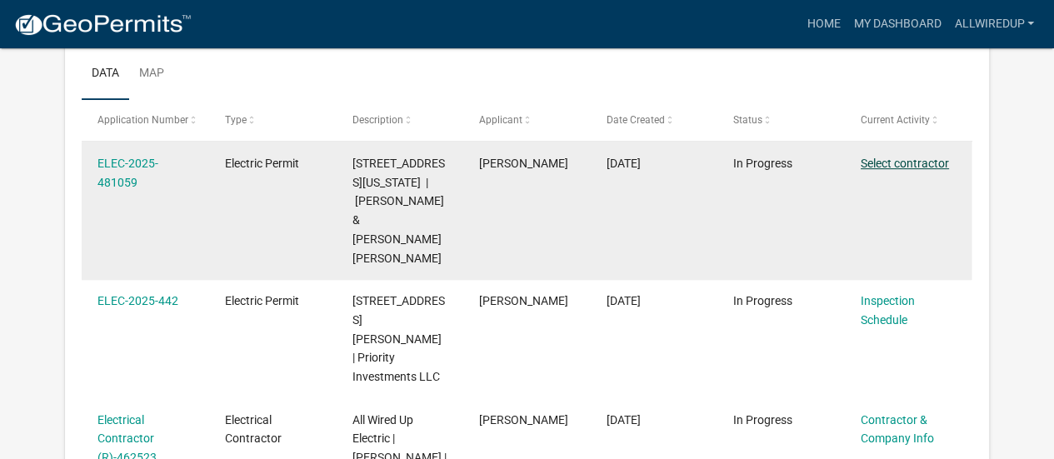
click at [906, 162] on link "Select contractor" at bounding box center [904, 163] width 88 height 13
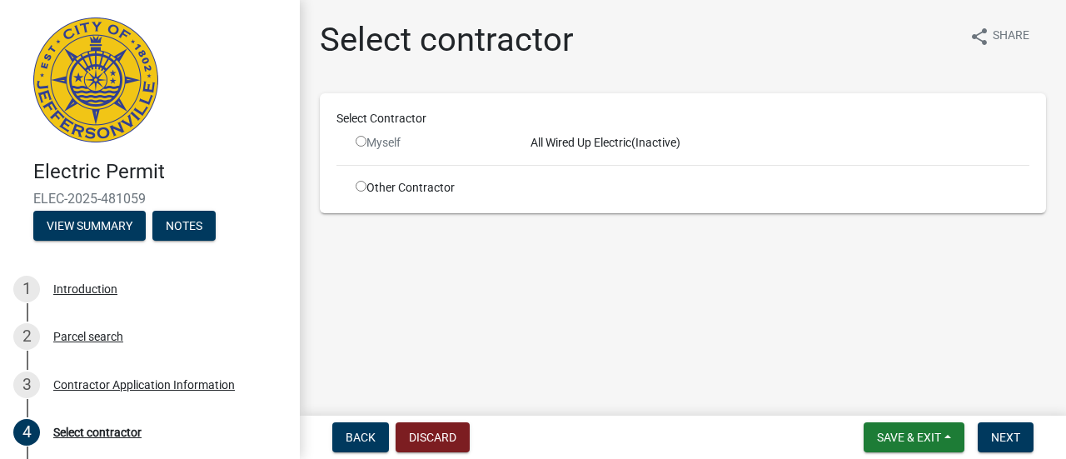
click at [358, 145] on input "radio" at bounding box center [361, 141] width 11 height 11
radio input "false"
click at [915, 431] on span "Save & Exit" at bounding box center [909, 437] width 64 height 13
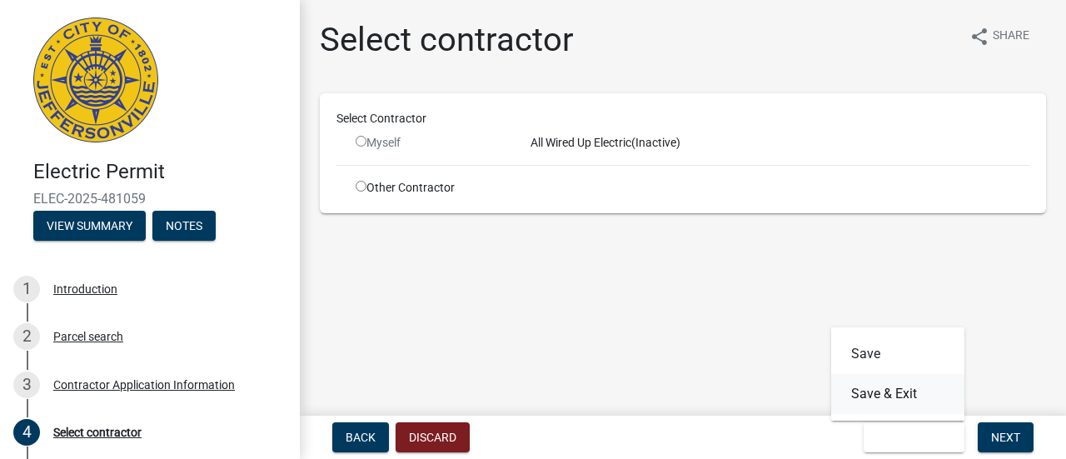
click at [890, 397] on button "Save & Exit" at bounding box center [897, 394] width 133 height 40
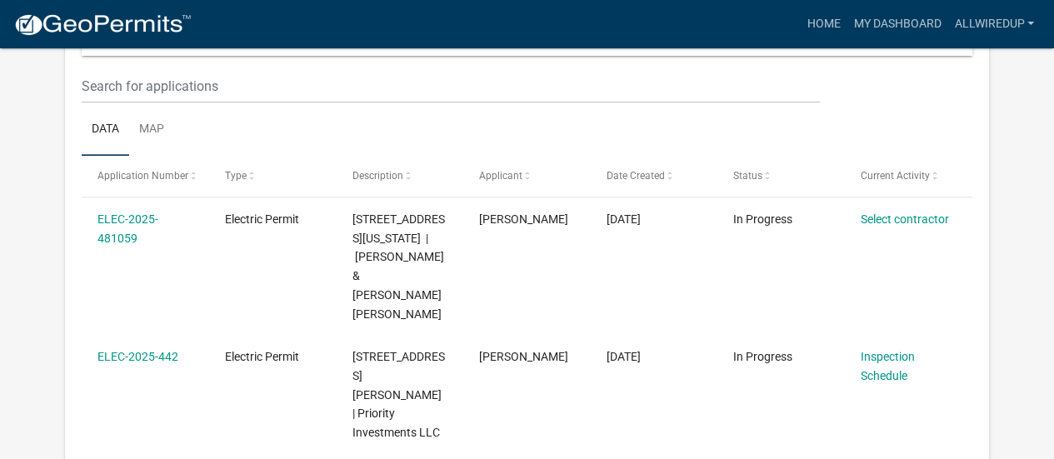
scroll to position [216, 0]
